Goal: Task Accomplishment & Management: Use online tool/utility

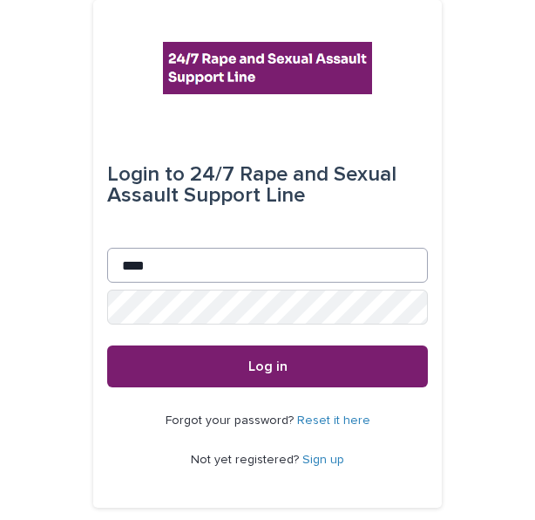
type input "**********"
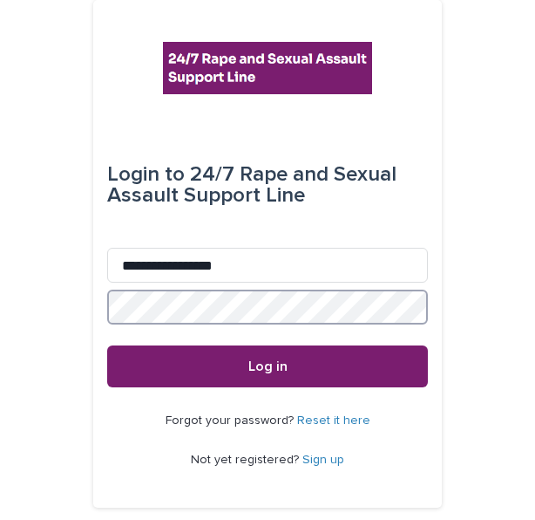
click at [107, 345] on button "Log in" at bounding box center [267, 366] width 321 height 42
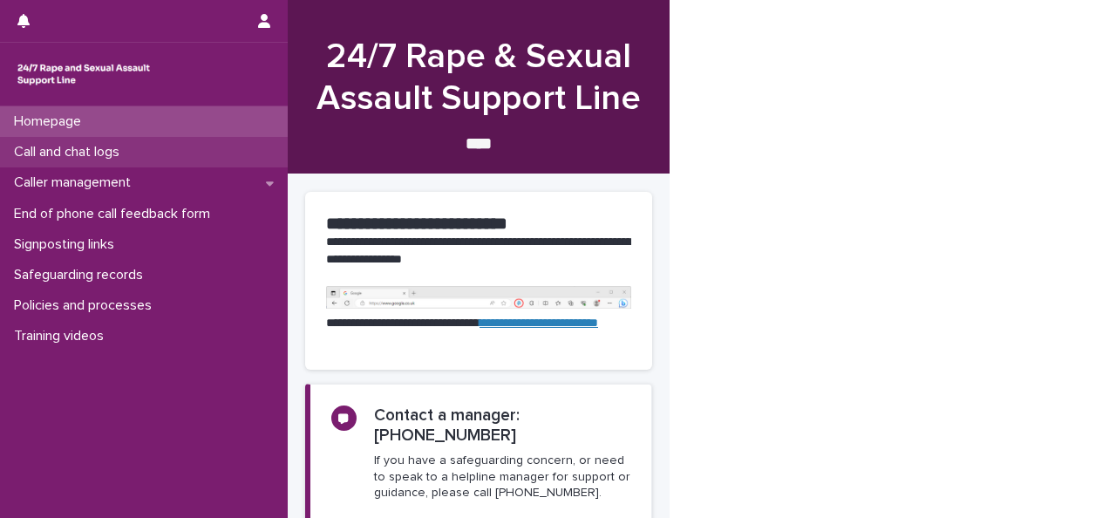
click at [120, 143] on div "Call and chat logs" at bounding box center [144, 152] width 288 height 31
